Goal: Task Accomplishment & Management: Manage account settings

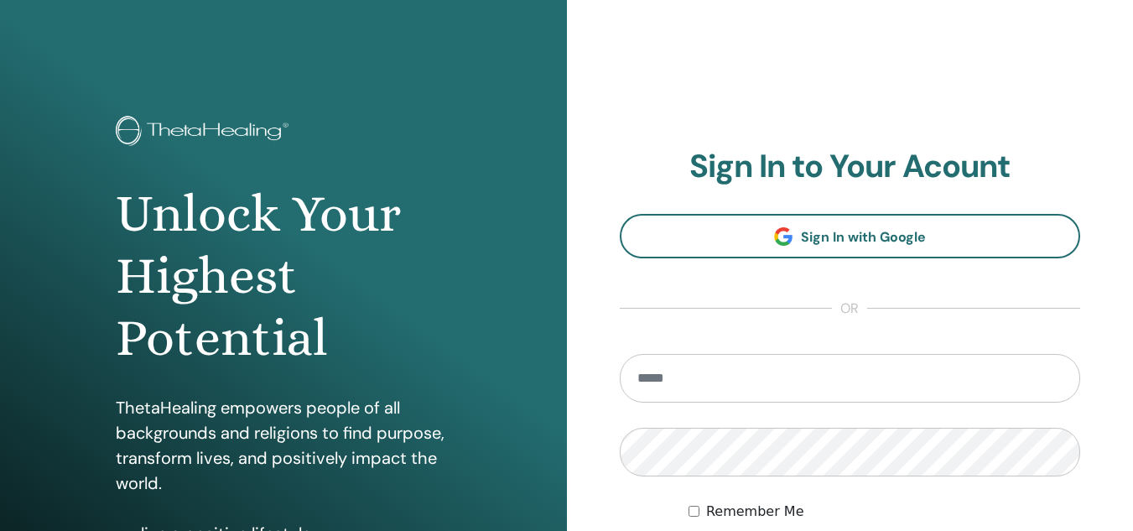
type input "**********"
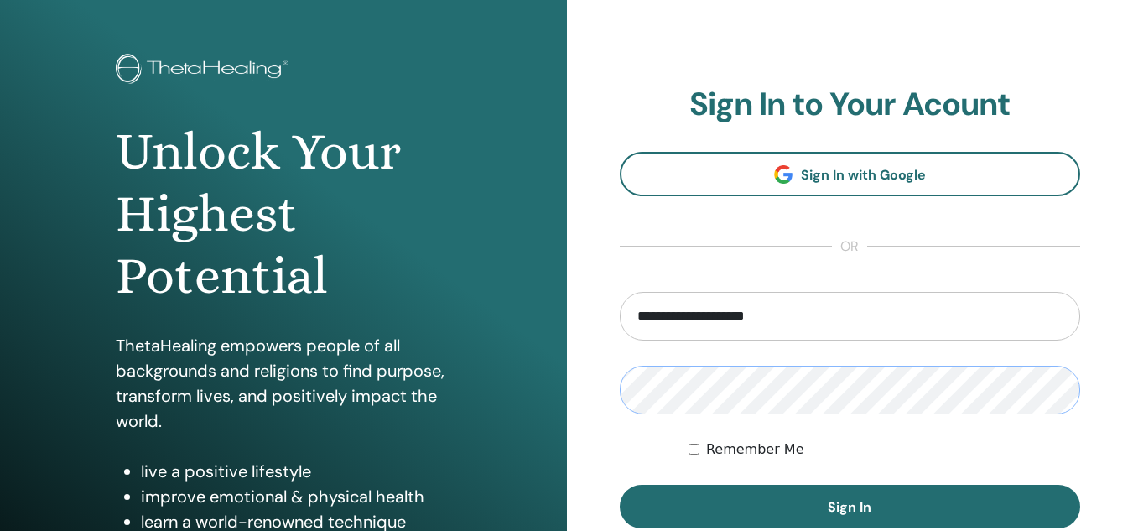
scroll to position [168, 0]
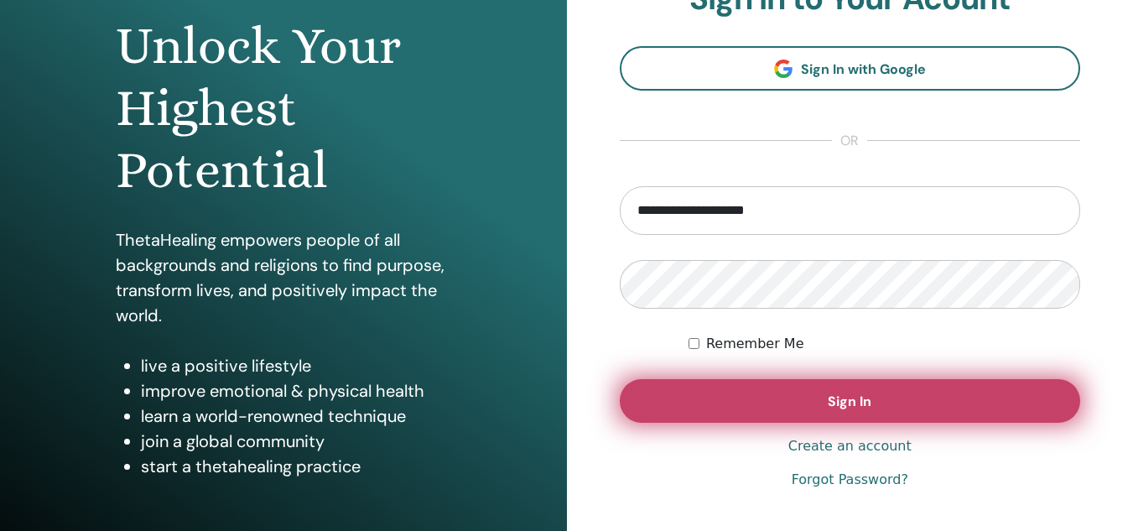
drag, startPoint x: 846, startPoint y: 406, endPoint x: 833, endPoint y: 410, distance: 13.3
click at [842, 406] on span "Sign In" at bounding box center [849, 401] width 44 height 18
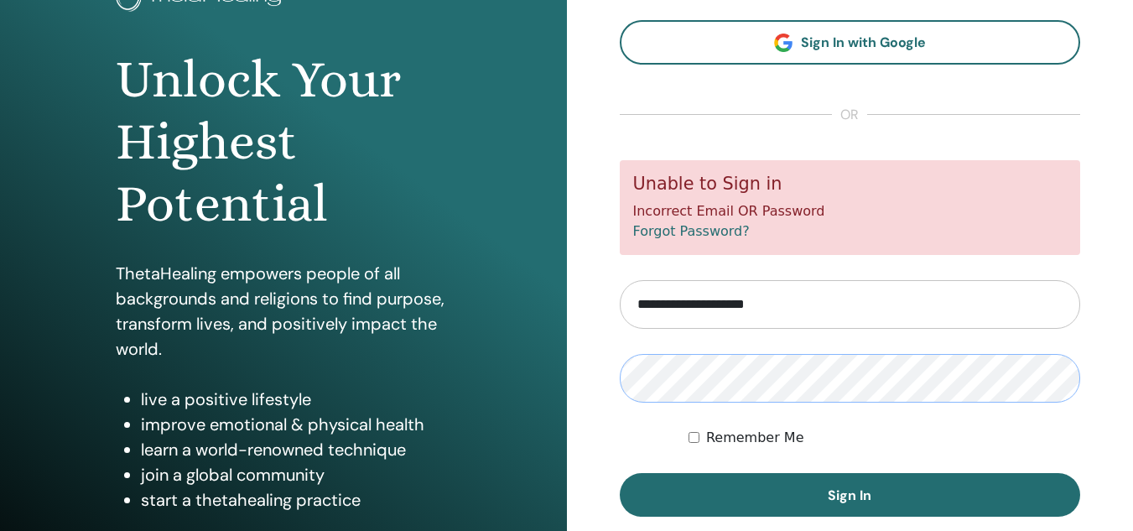
scroll to position [168, 0]
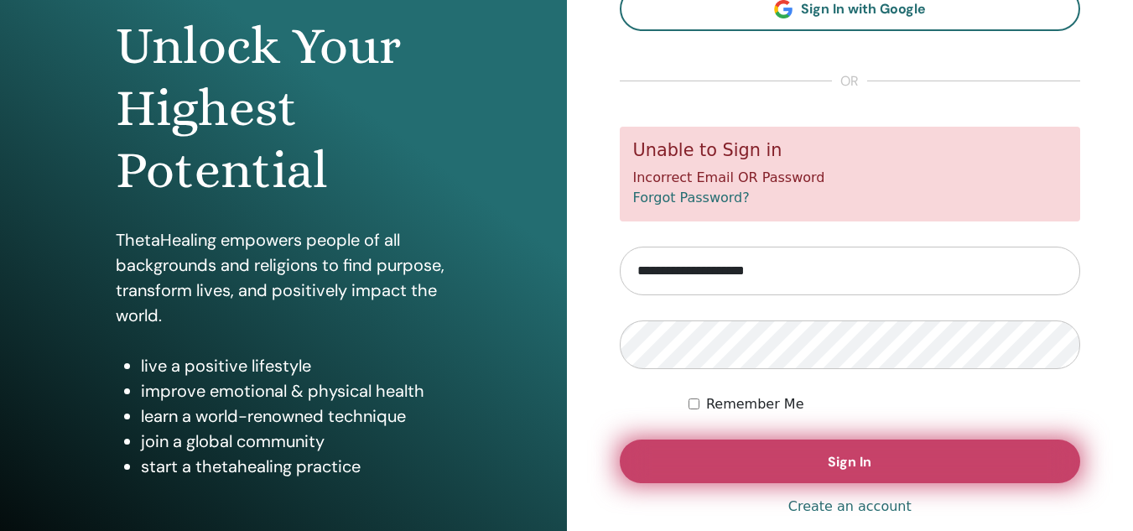
click at [904, 449] on button "Sign In" at bounding box center [850, 461] width 461 height 44
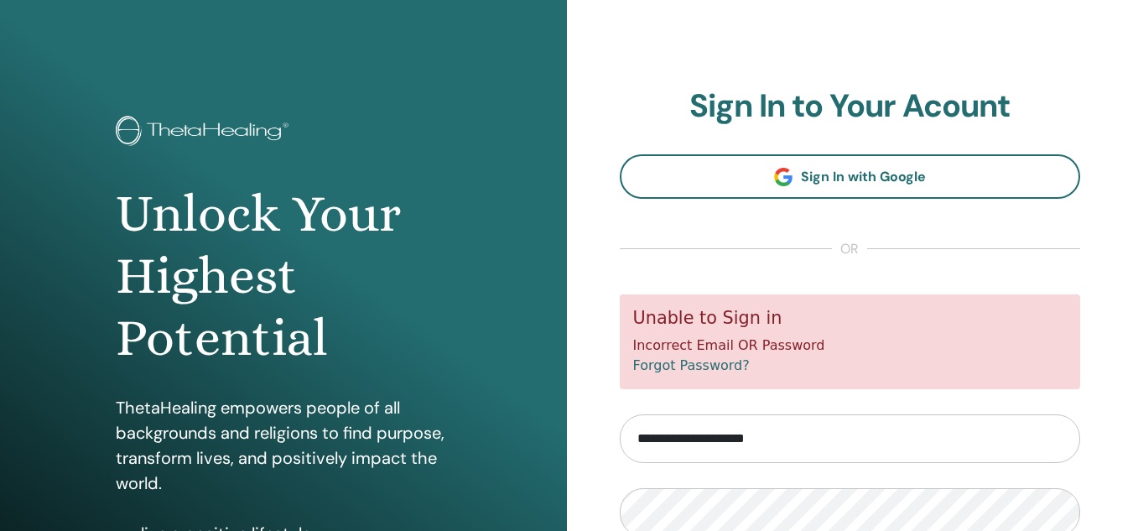
scroll to position [168, 0]
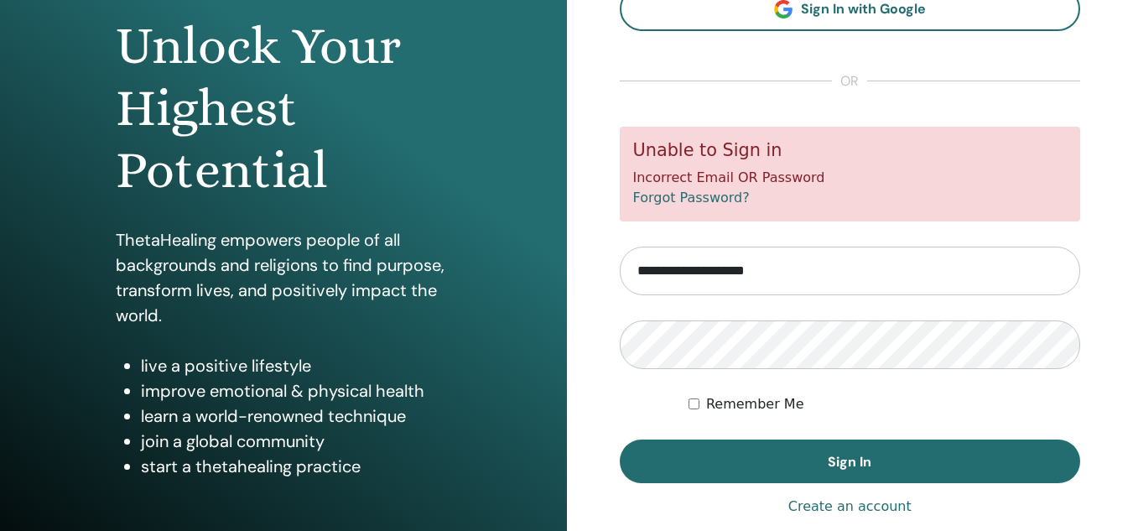
click at [833, 279] on input "**********" at bounding box center [850, 270] width 461 height 49
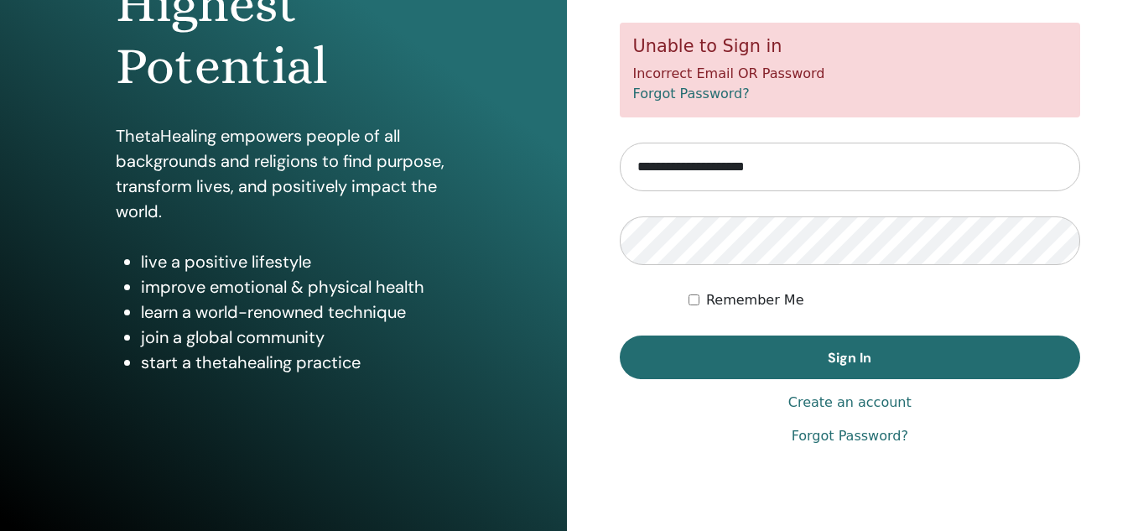
scroll to position [274, 0]
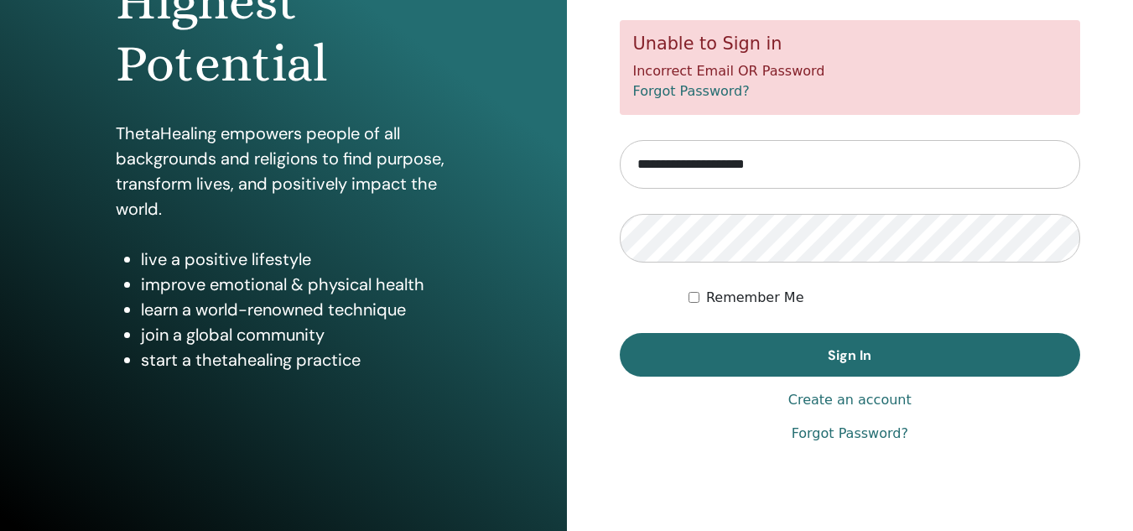
click at [884, 431] on link "Forgot Password?" at bounding box center [849, 433] width 117 height 20
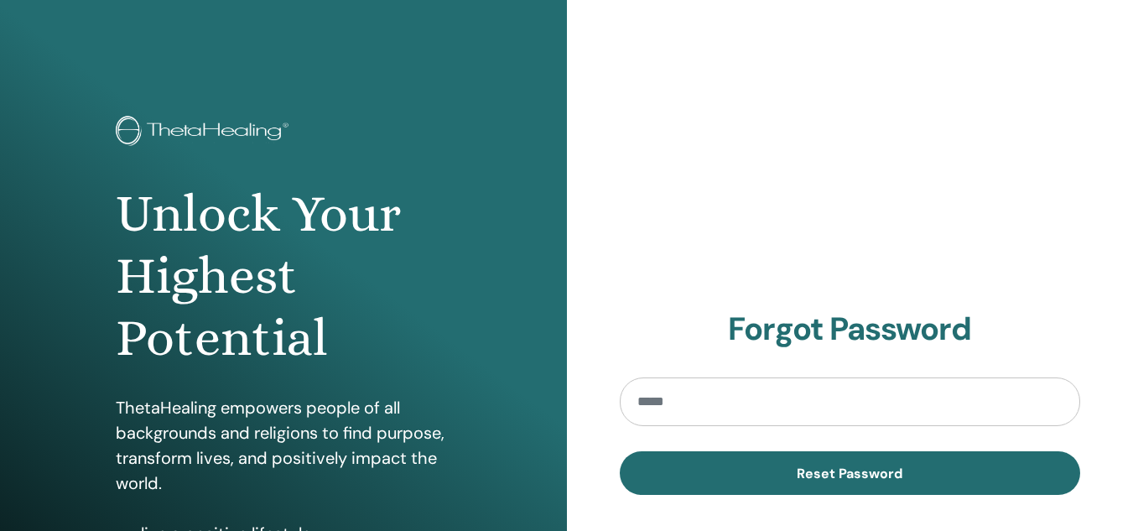
click at [862, 413] on input "email" at bounding box center [850, 401] width 461 height 49
type input "**********"
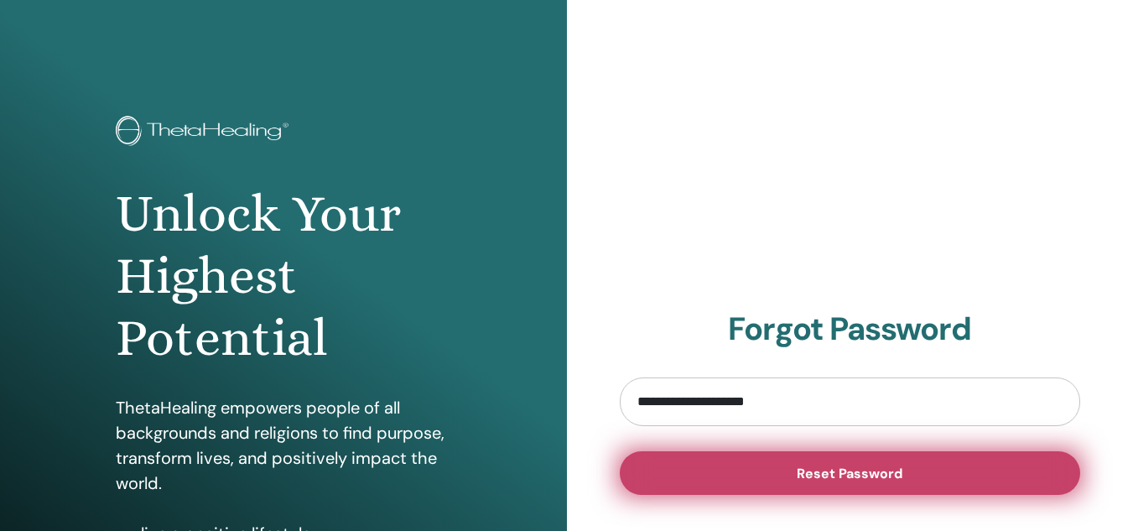
click at [916, 455] on button "Reset Password" at bounding box center [850, 473] width 461 height 44
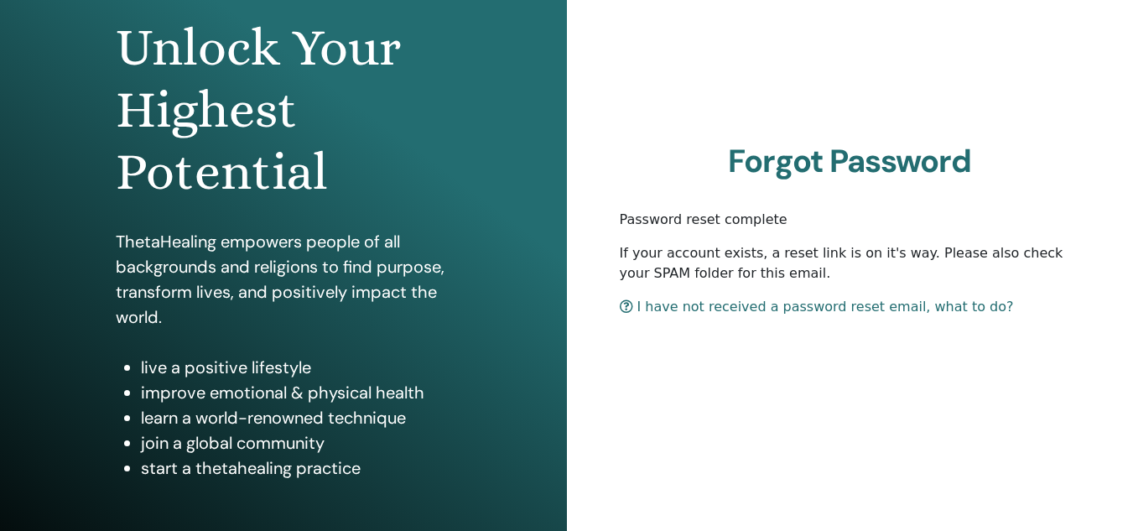
scroll to position [168, 0]
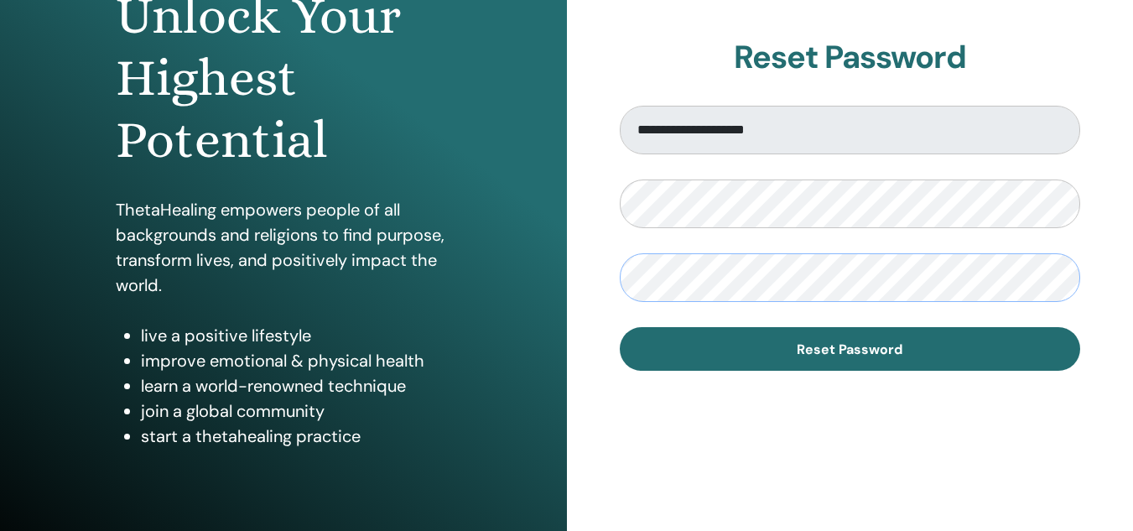
scroll to position [252, 0]
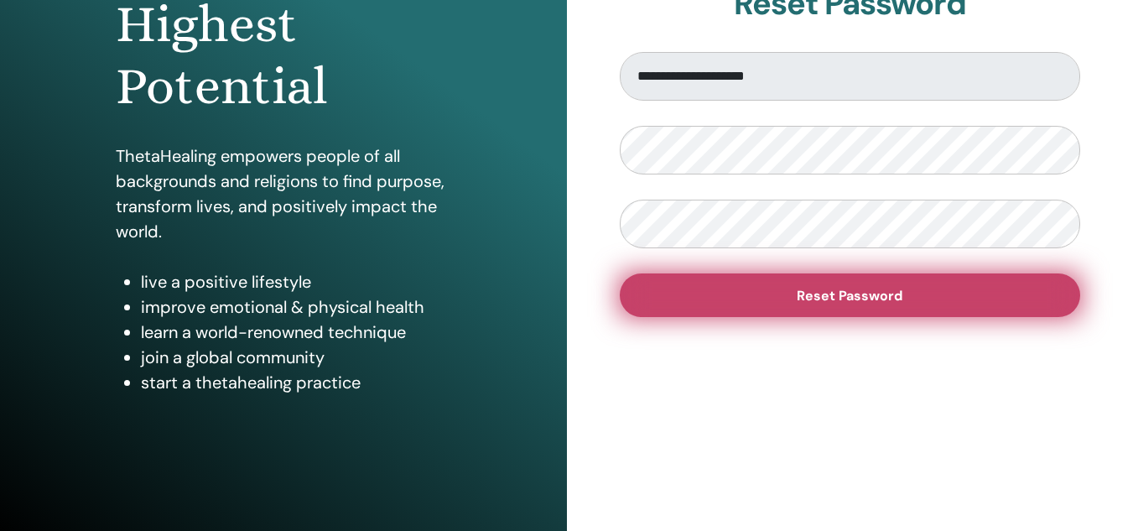
click at [884, 306] on button "Reset Password" at bounding box center [850, 295] width 461 height 44
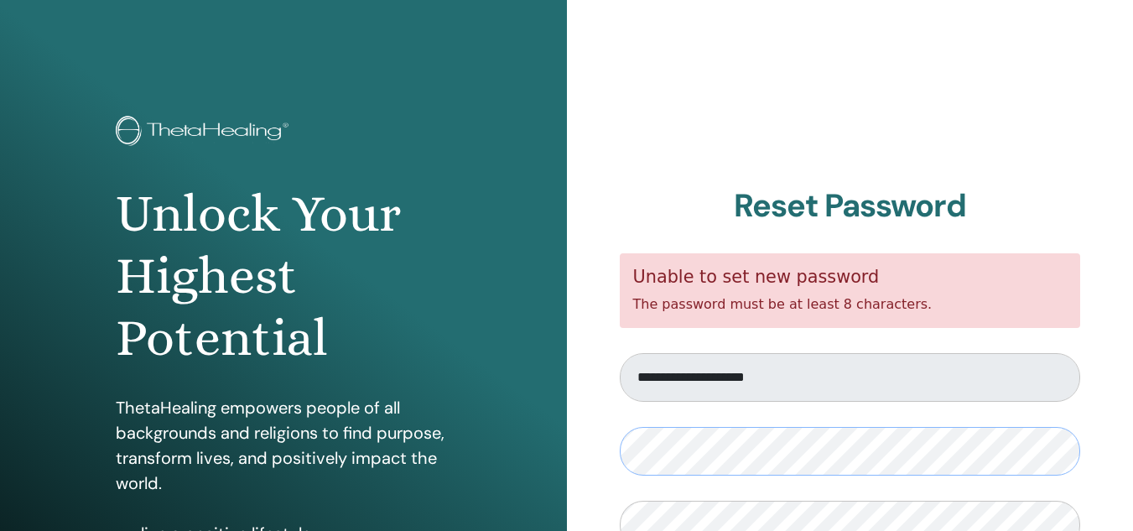
scroll to position [84, 0]
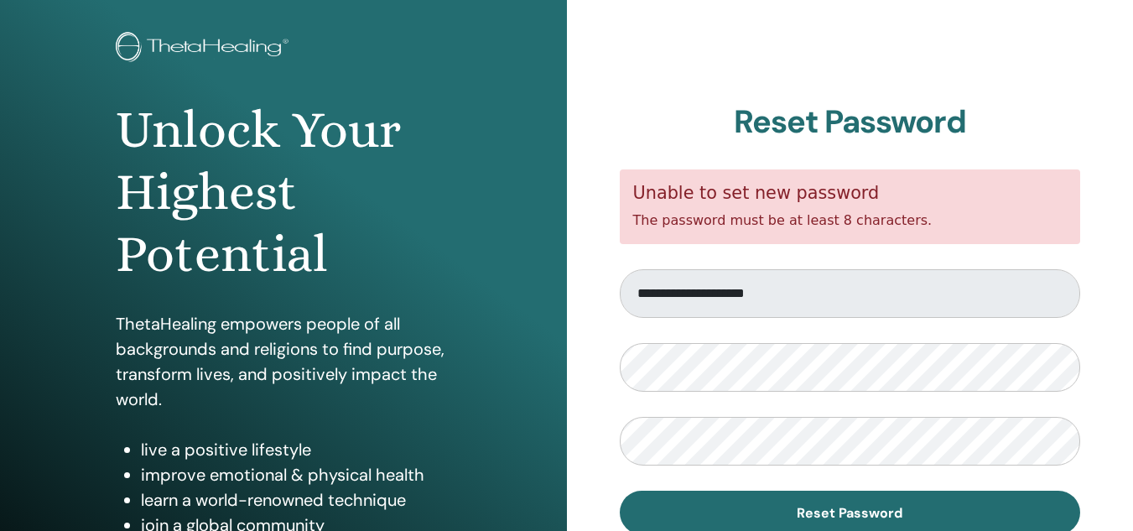
click at [749, 412] on form "**********" at bounding box center [850, 351] width 461 height 365
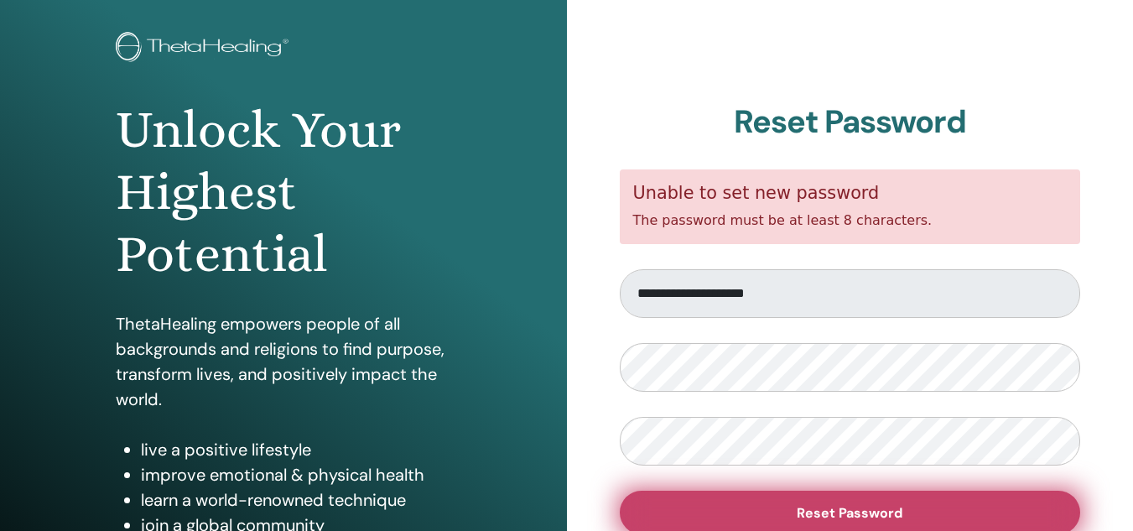
click at [833, 508] on span "Reset Password" at bounding box center [849, 513] width 106 height 18
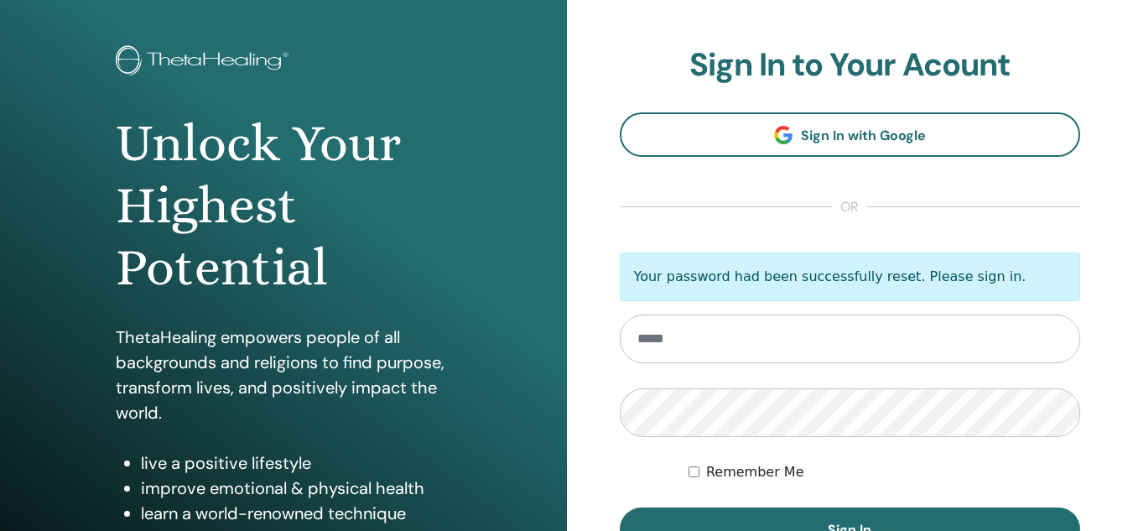
scroll to position [168, 0]
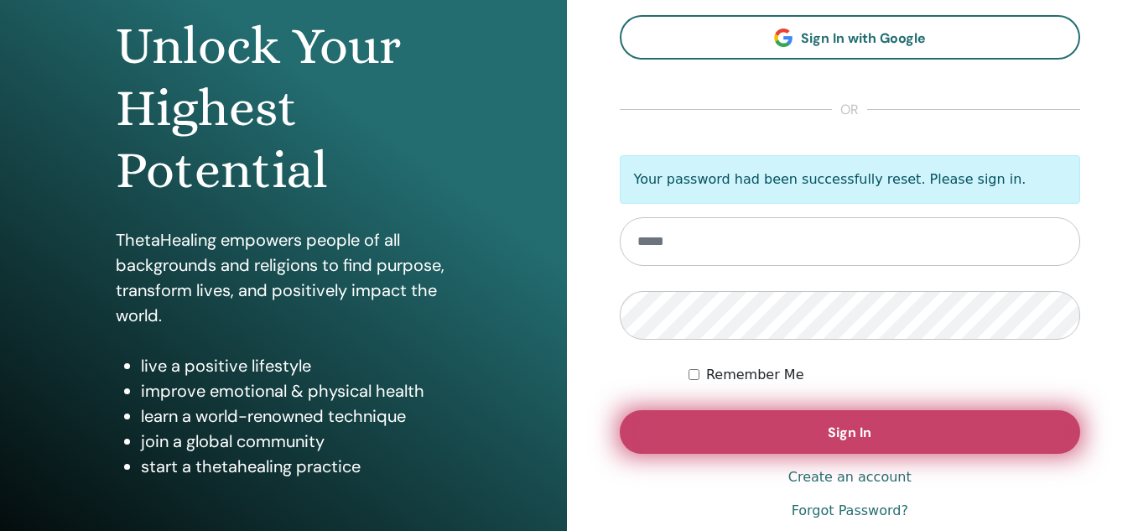
type input "**********"
click at [819, 423] on button "Sign In" at bounding box center [850, 432] width 461 height 44
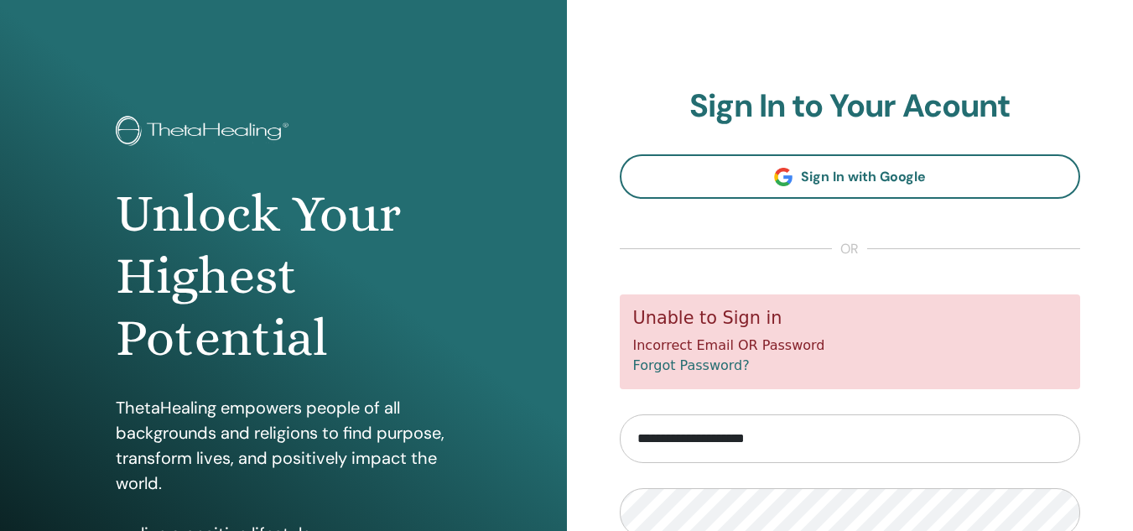
click at [812, 455] on input "**********" at bounding box center [850, 438] width 461 height 49
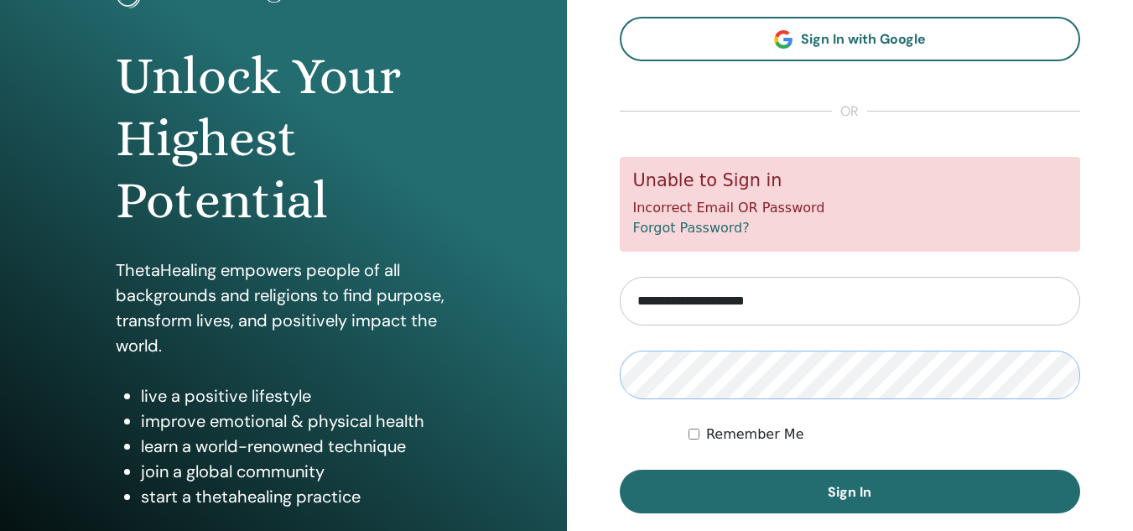
scroll to position [168, 0]
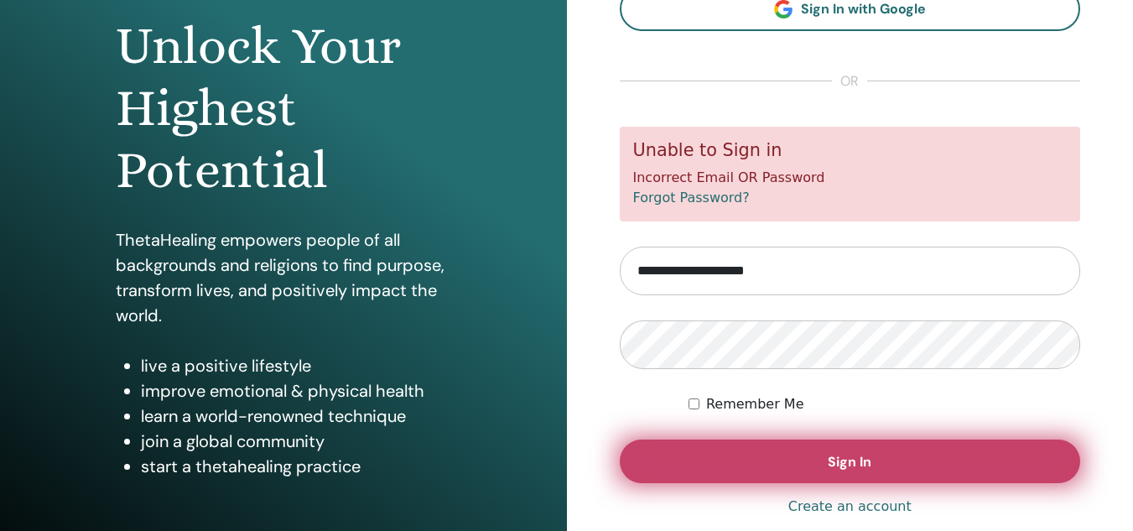
drag, startPoint x: 859, startPoint y: 426, endPoint x: 861, endPoint y: 460, distance: 34.4
click at [861, 426] on form "**********" at bounding box center [850, 305] width 461 height 356
click at [863, 465] on span "Sign In" at bounding box center [849, 462] width 44 height 18
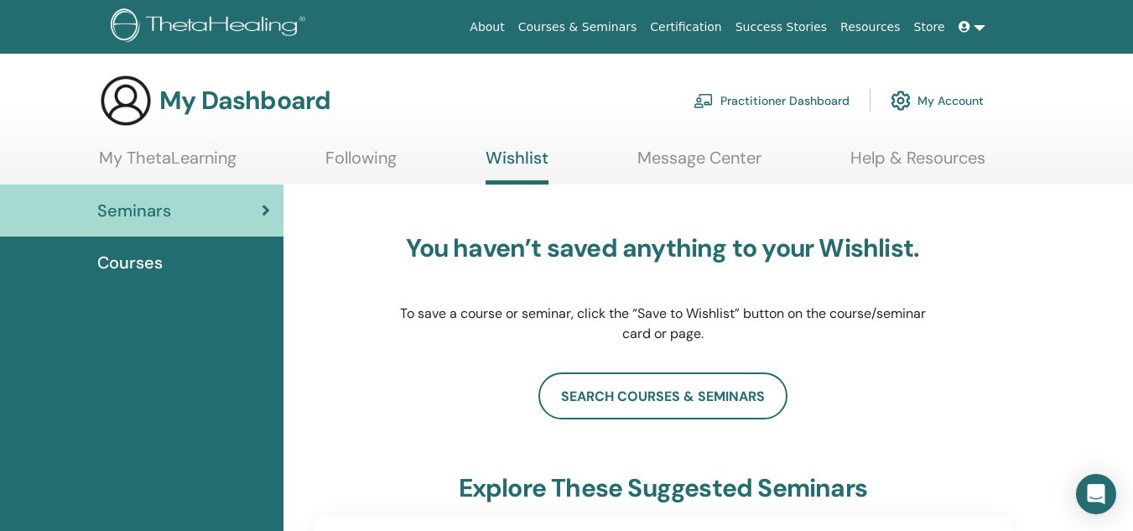
click at [125, 247] on link "Courses" at bounding box center [141, 262] width 283 height 52
click at [132, 261] on span "Courses" at bounding box center [129, 262] width 65 height 25
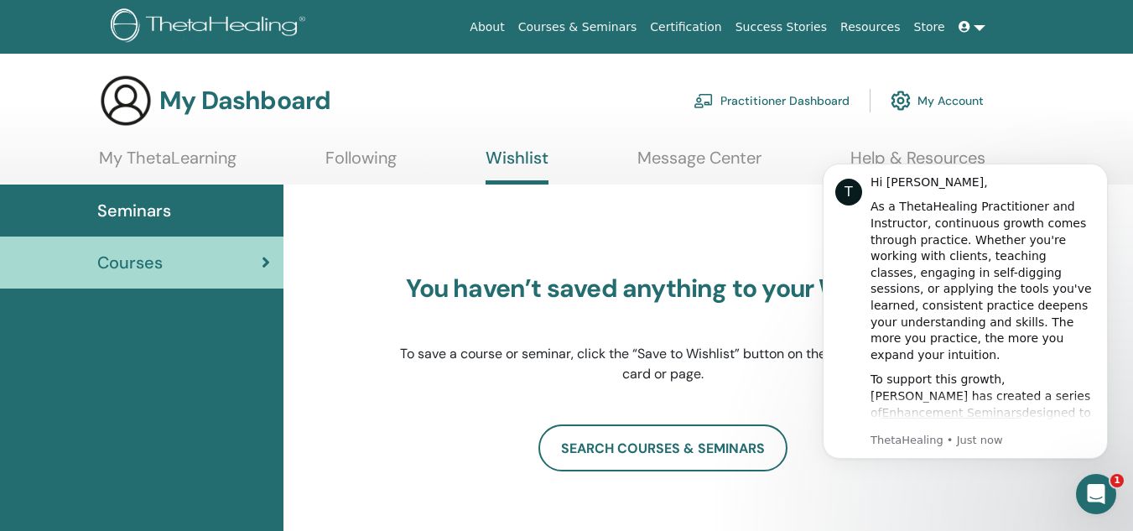
click at [809, 104] on link "Practitioner Dashboard" at bounding box center [771, 100] width 156 height 37
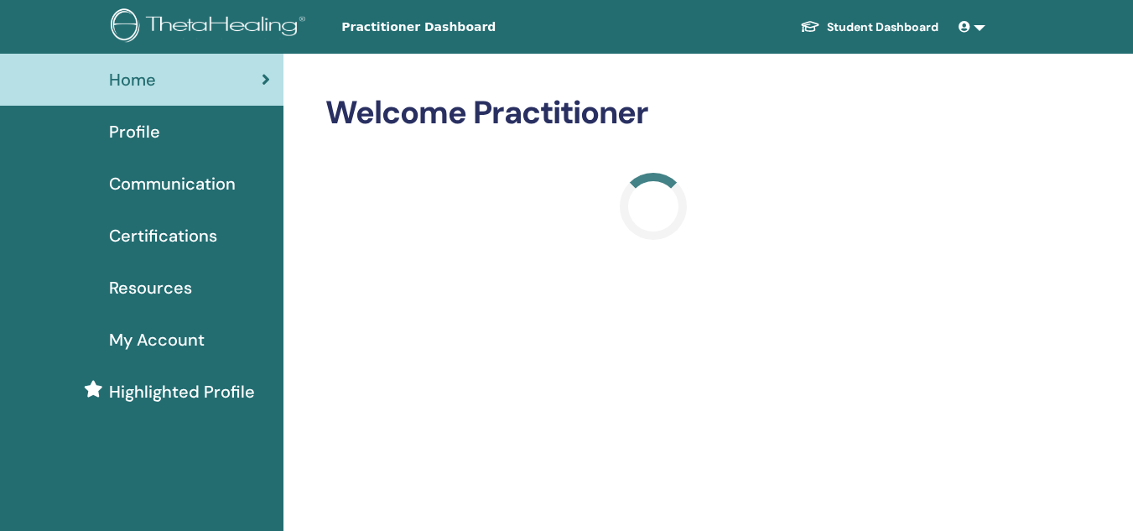
click at [177, 246] on span "Certifications" at bounding box center [163, 235] width 108 height 25
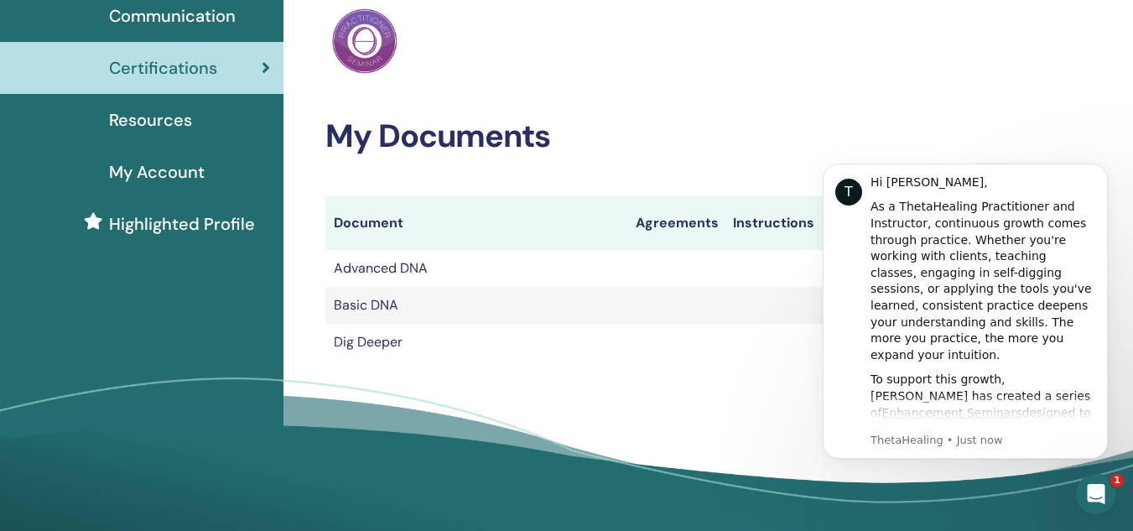
click at [780, 132] on h2 "My Documents" at bounding box center [653, 136] width 656 height 39
click at [1097, 165] on button "Dismiss notification" at bounding box center [1103, 169] width 22 height 22
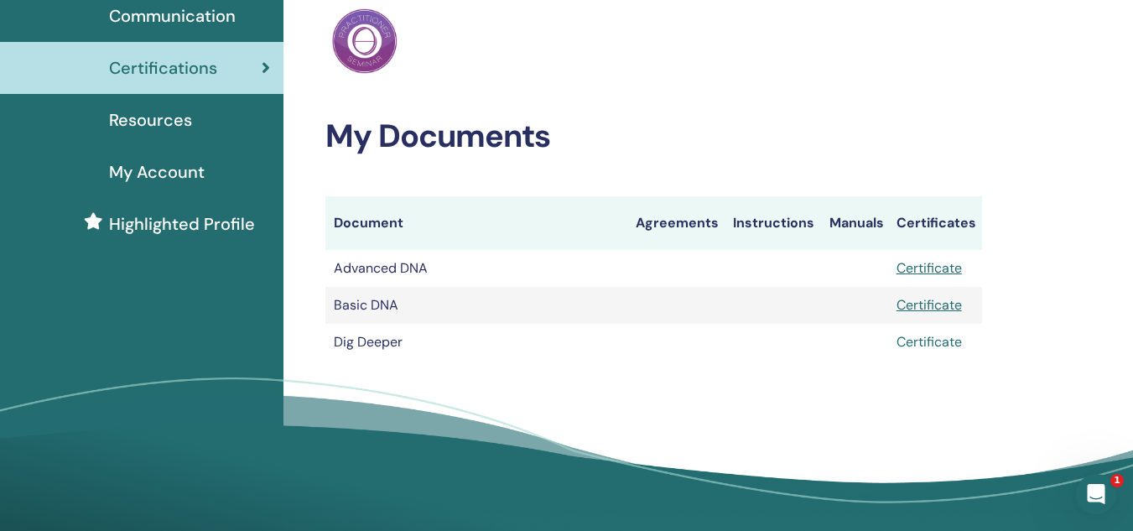
click at [941, 348] on link "Certificate" at bounding box center [928, 342] width 65 height 18
click at [957, 307] on link "Certificate" at bounding box center [928, 305] width 65 height 18
click at [947, 267] on link "Certificate" at bounding box center [928, 268] width 65 height 18
